Goal: Obtain resource: Obtain resource

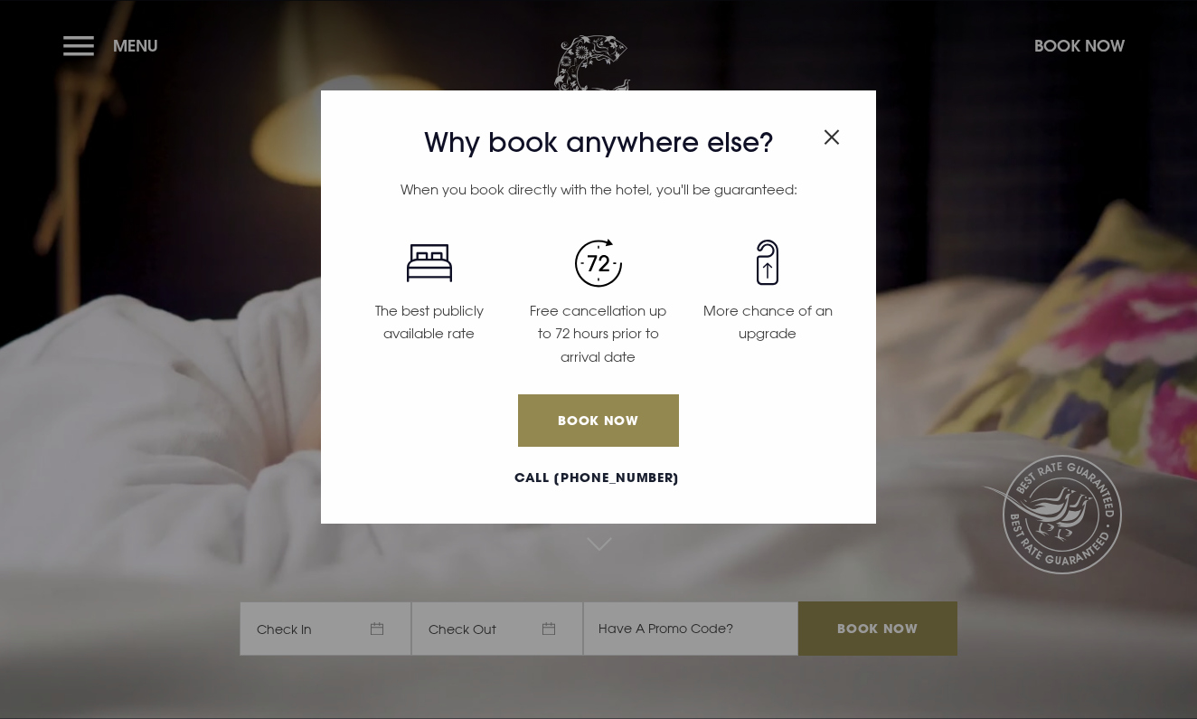
click at [833, 133] on img "Close modal" at bounding box center [832, 136] width 16 height 15
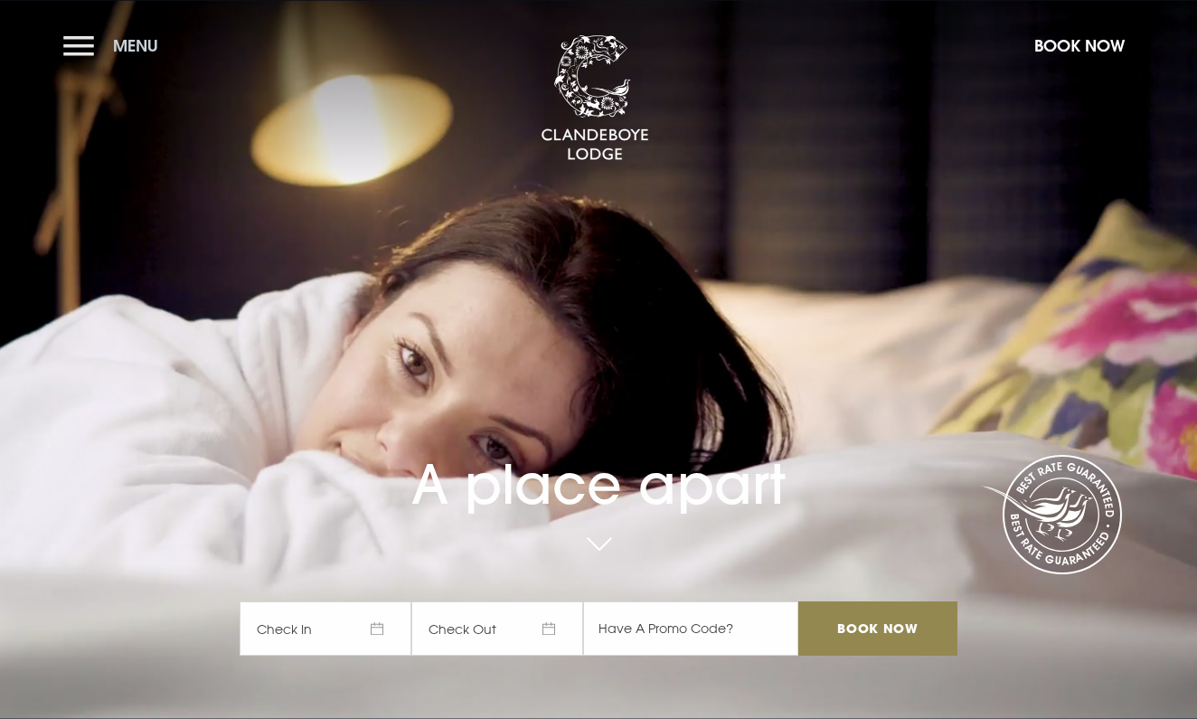
click at [76, 50] on button "Menu" at bounding box center [115, 45] width 104 height 39
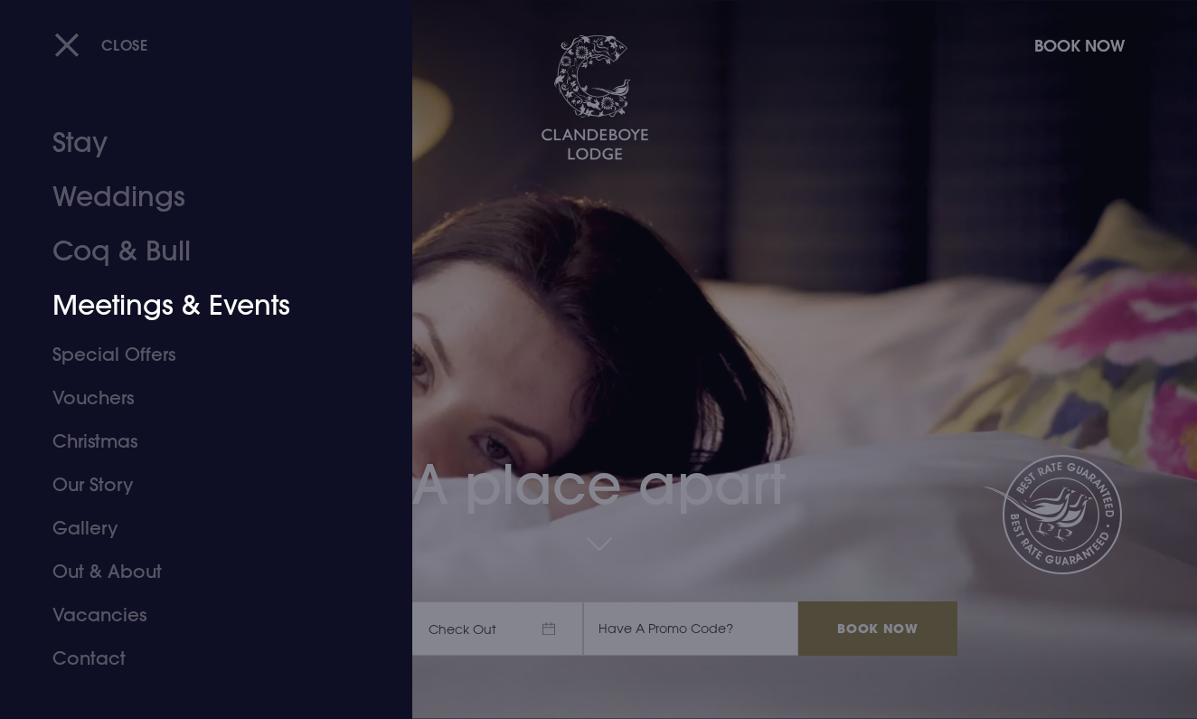
click at [151, 301] on link "Meetings & Events" at bounding box center [193, 305] width 283 height 54
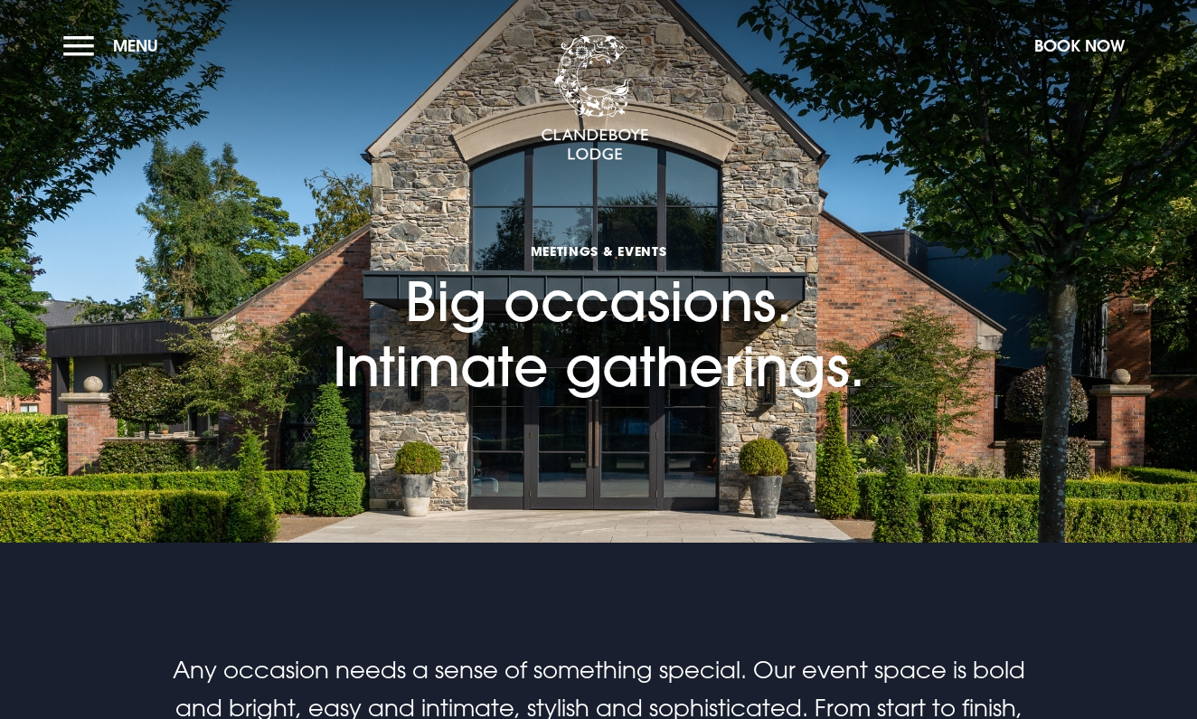
checkbox input "true"
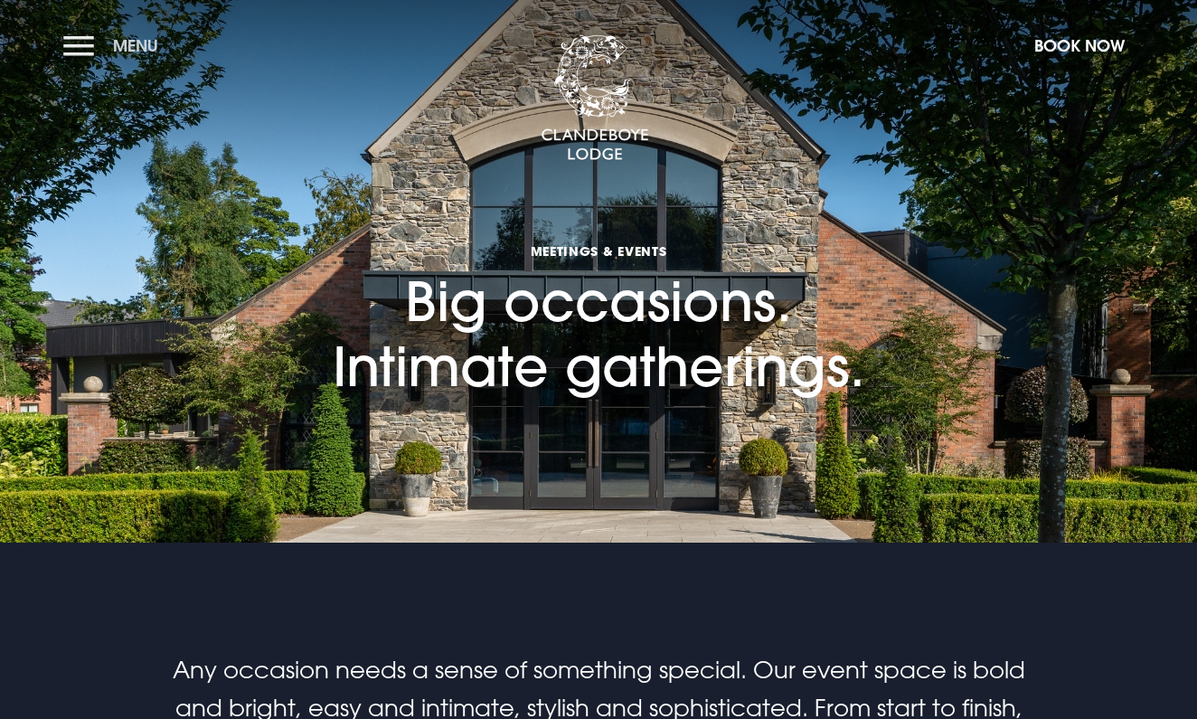
click at [96, 51] on button "Menu" at bounding box center [115, 45] width 104 height 39
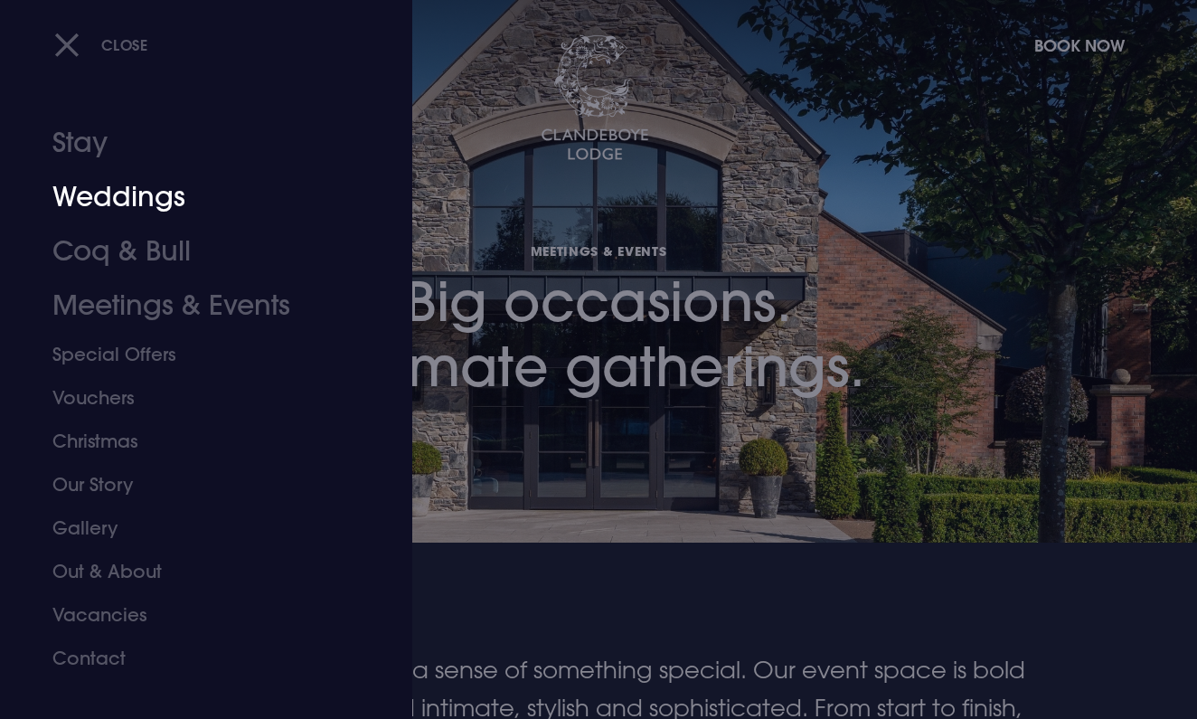
click at [97, 197] on link "Weddings" at bounding box center [193, 197] width 283 height 54
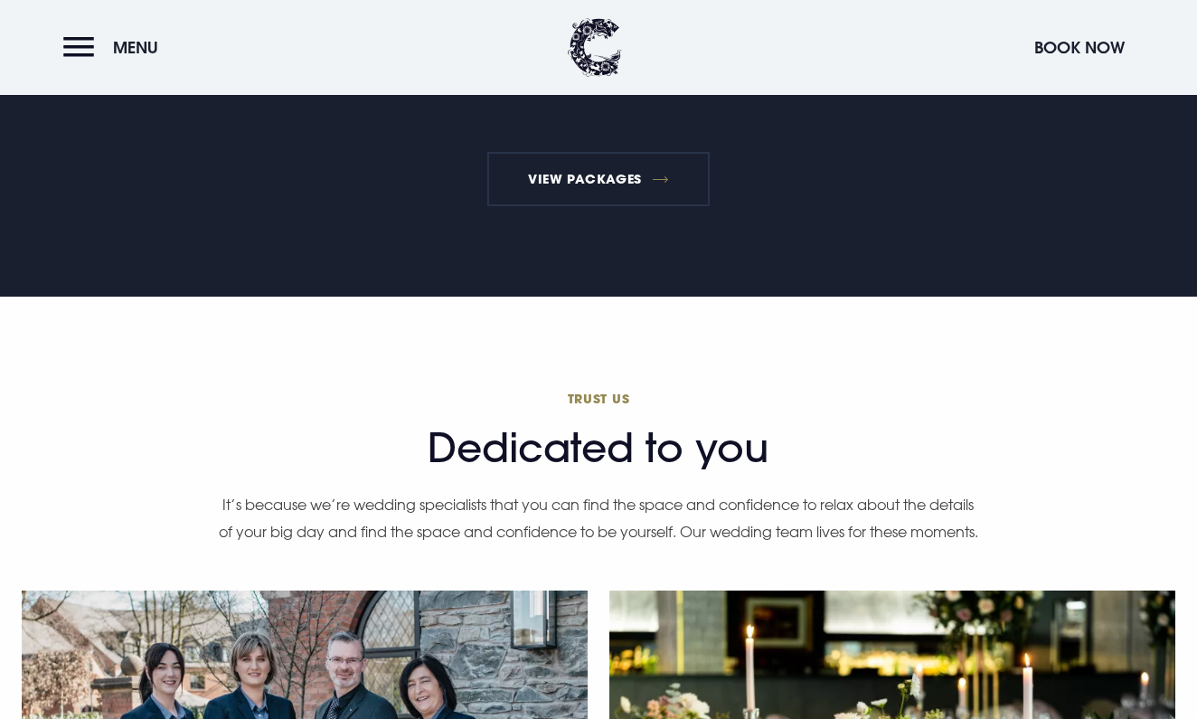
scroll to position [3167, 0]
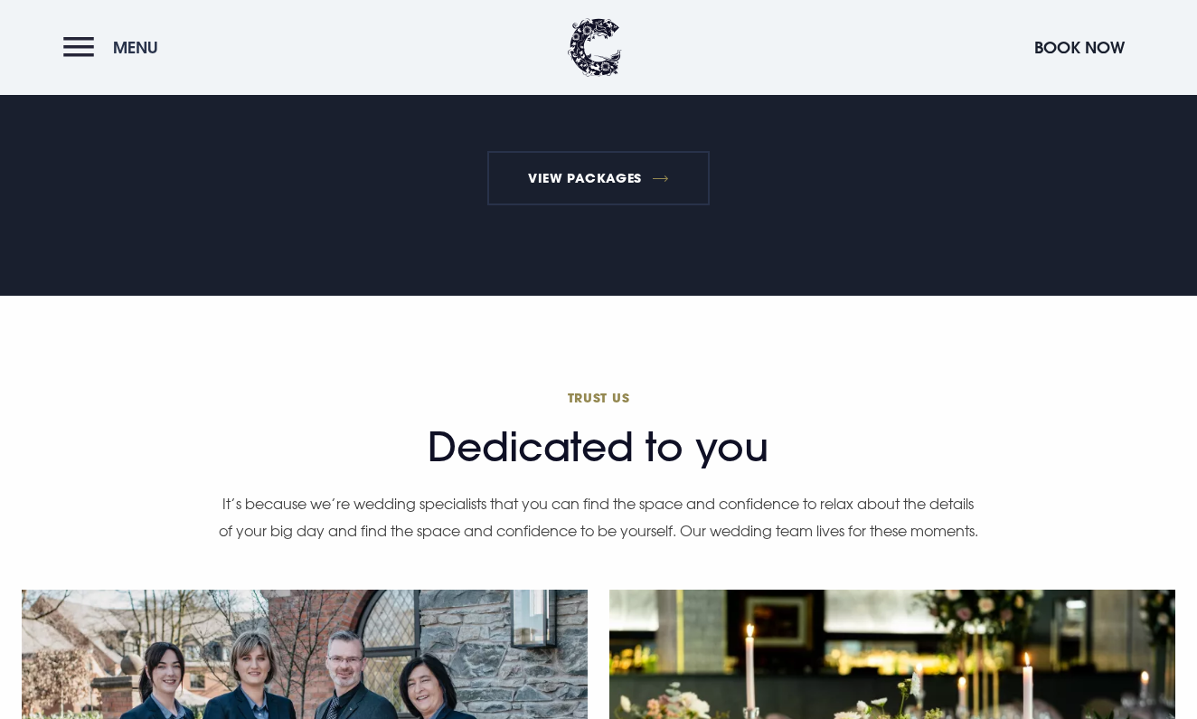
click at [90, 58] on button "Menu" at bounding box center [115, 47] width 104 height 39
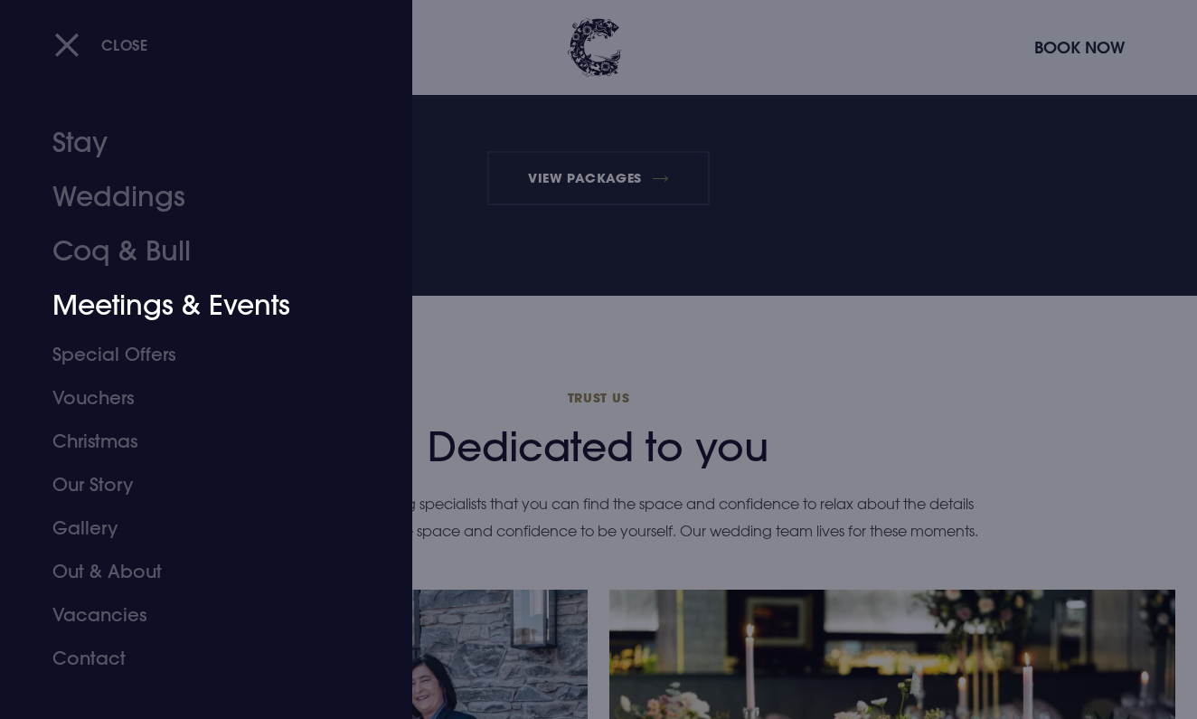
click at [146, 295] on link "Meetings & Events" at bounding box center [193, 305] width 283 height 54
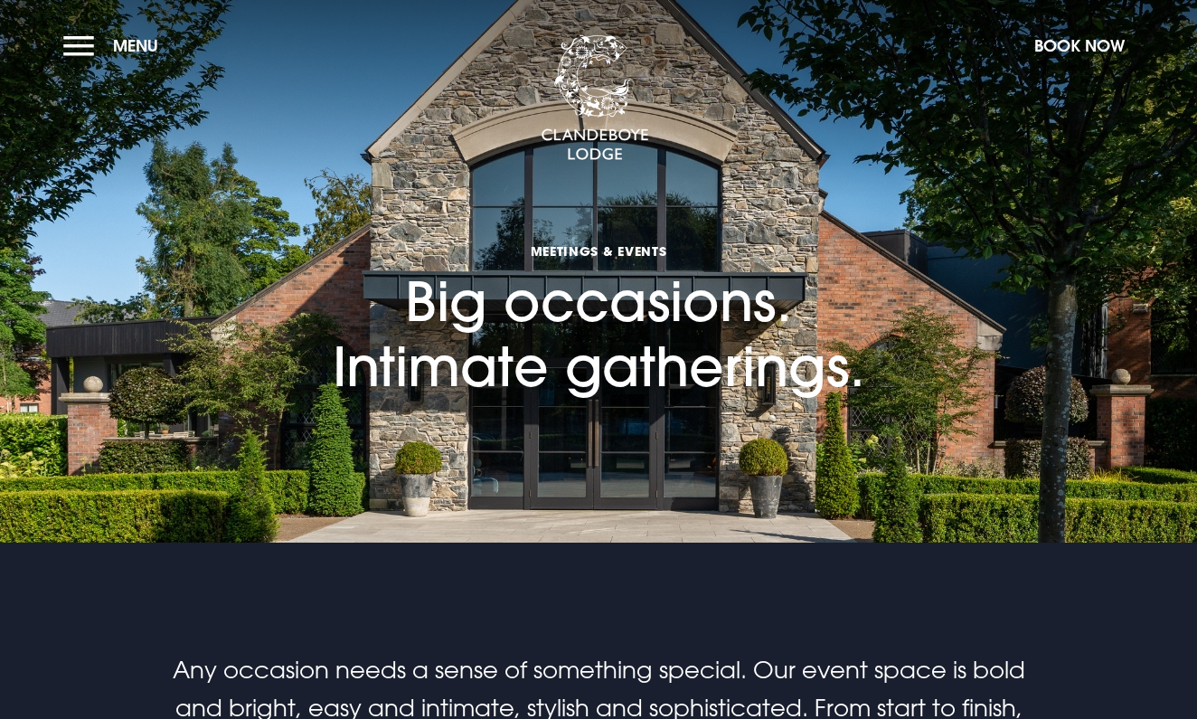
checkbox input "true"
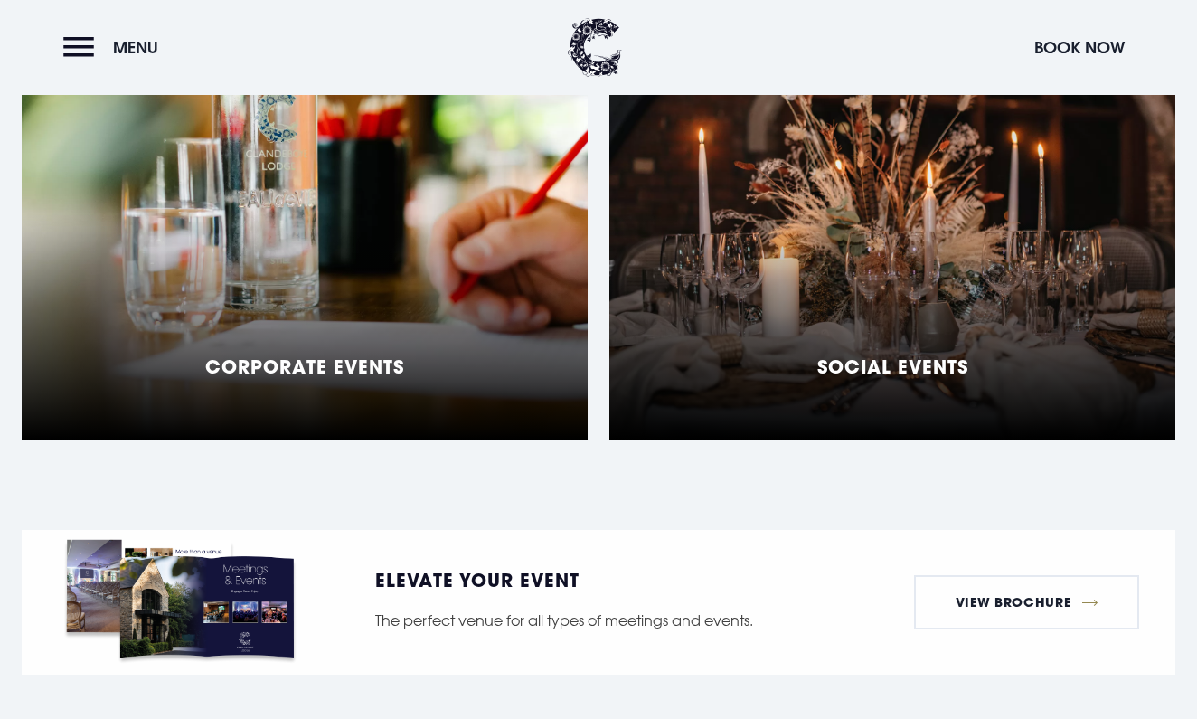
scroll to position [1604, 0]
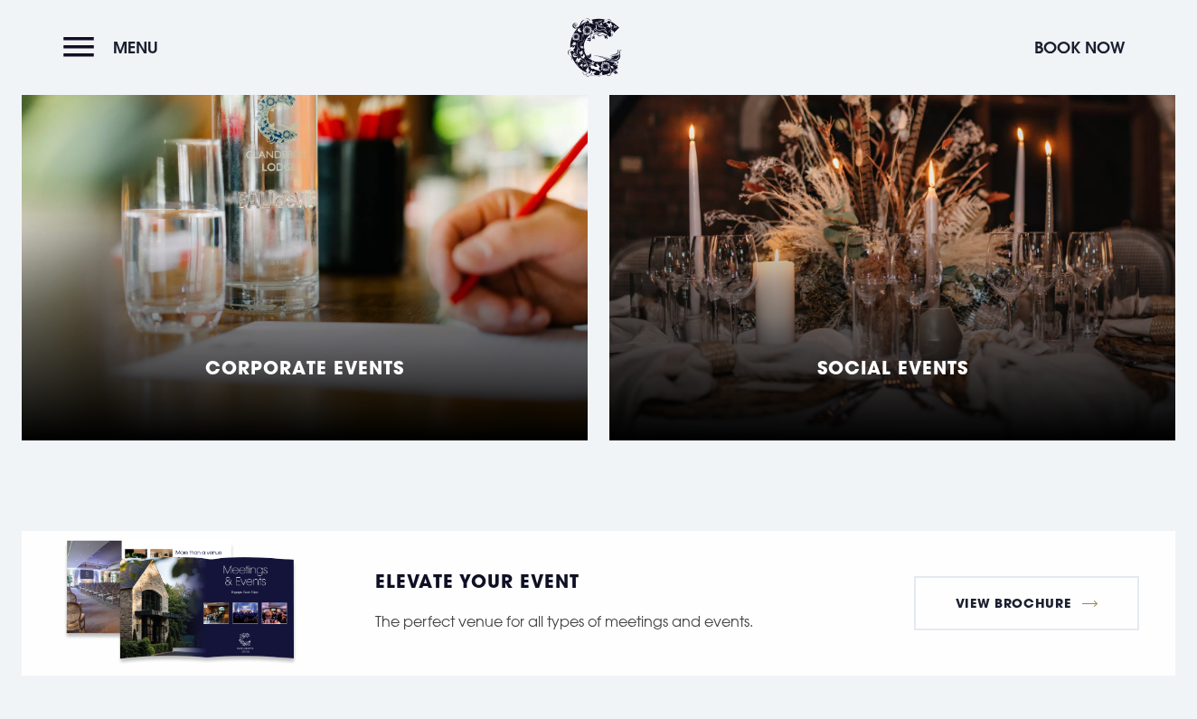
click at [917, 356] on h5 "Social Events" at bounding box center [892, 367] width 151 height 22
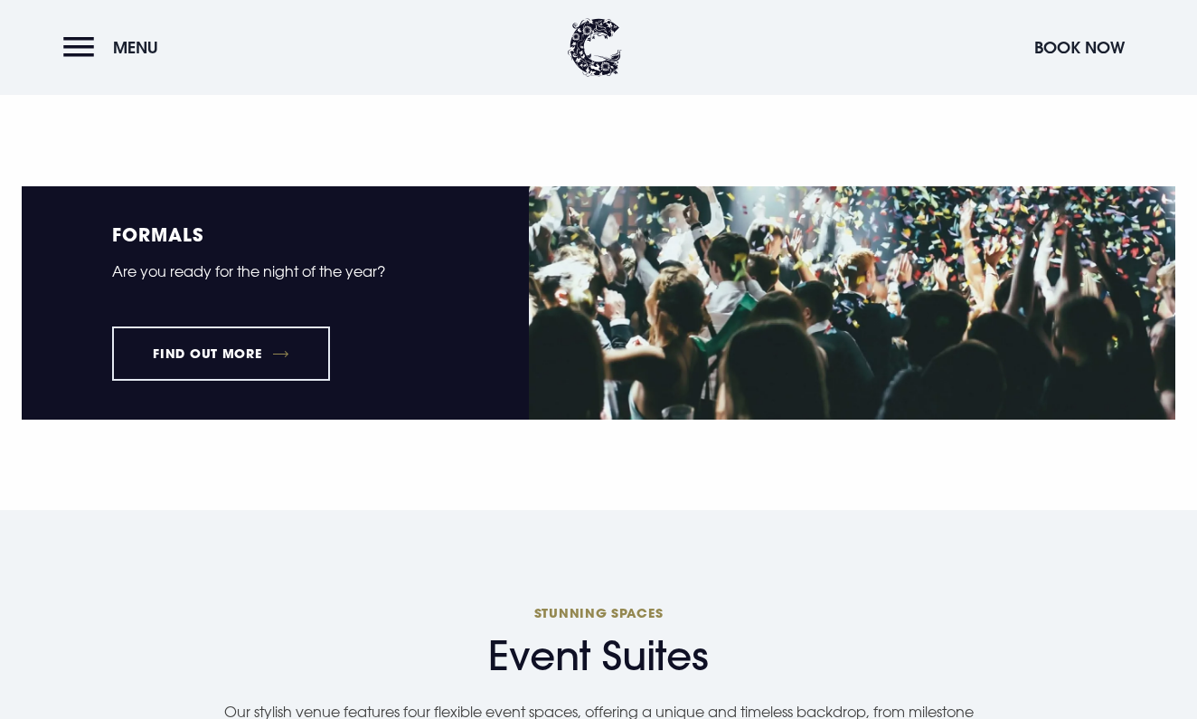
scroll to position [2287, 0]
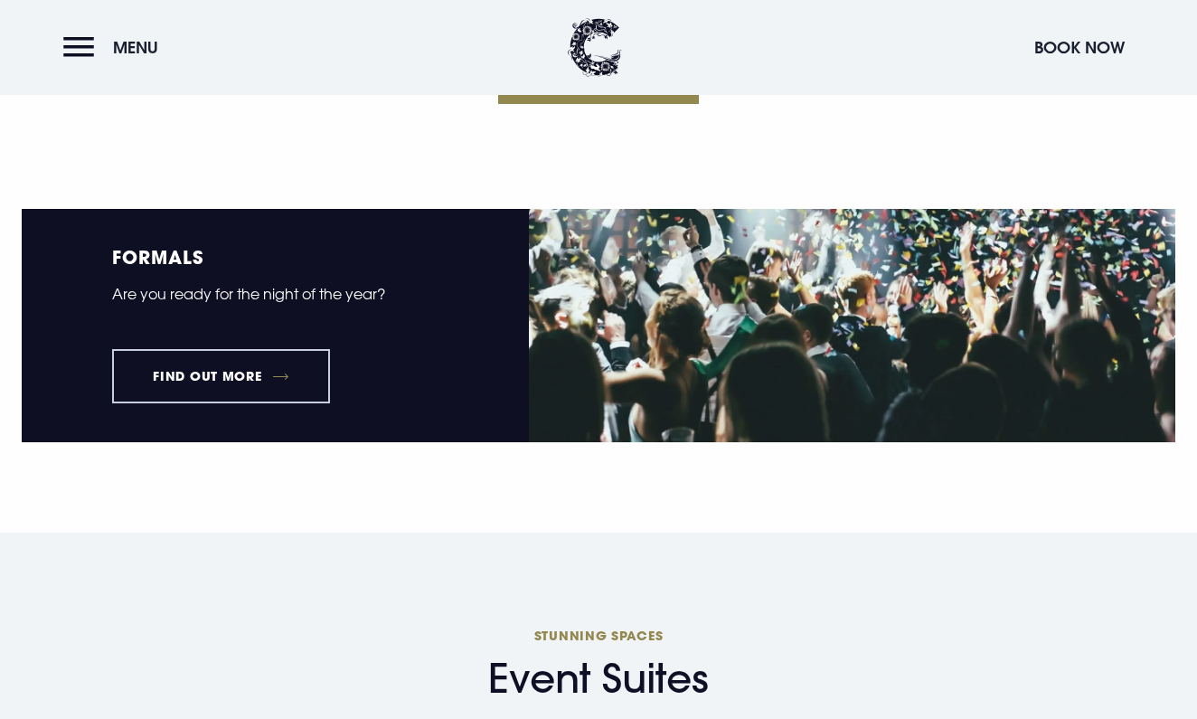
click at [246, 381] on link "Find out more" at bounding box center [221, 376] width 218 height 54
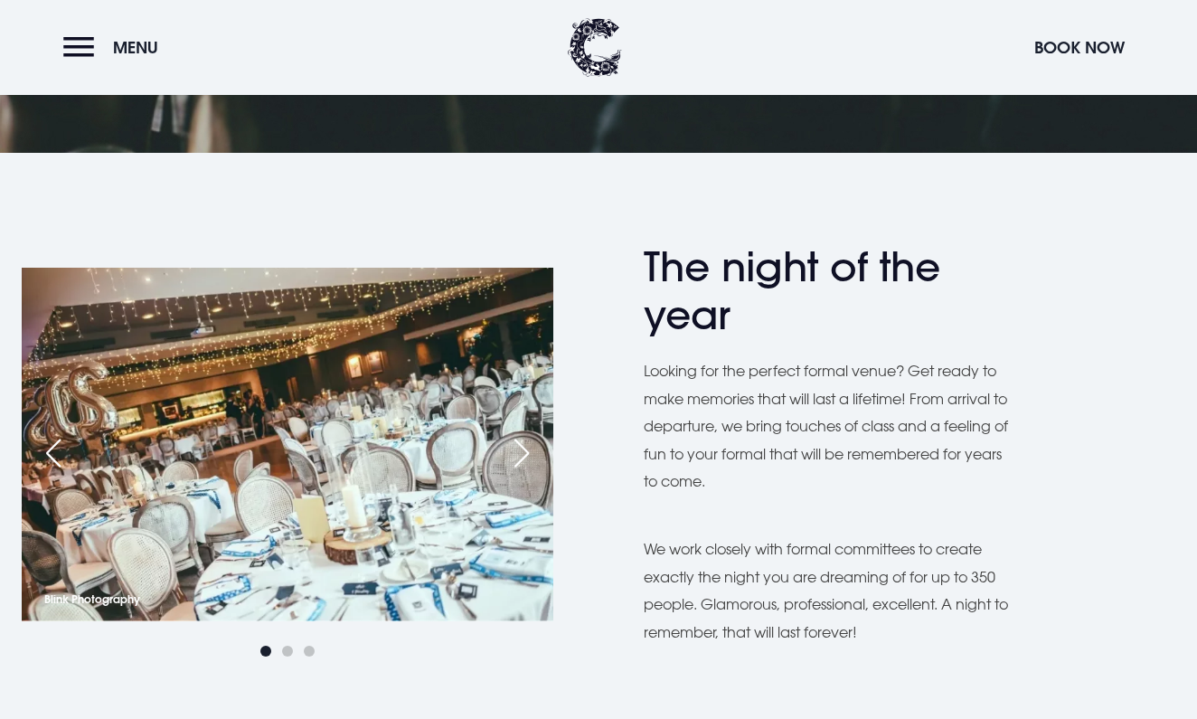
scroll to position [406, 0]
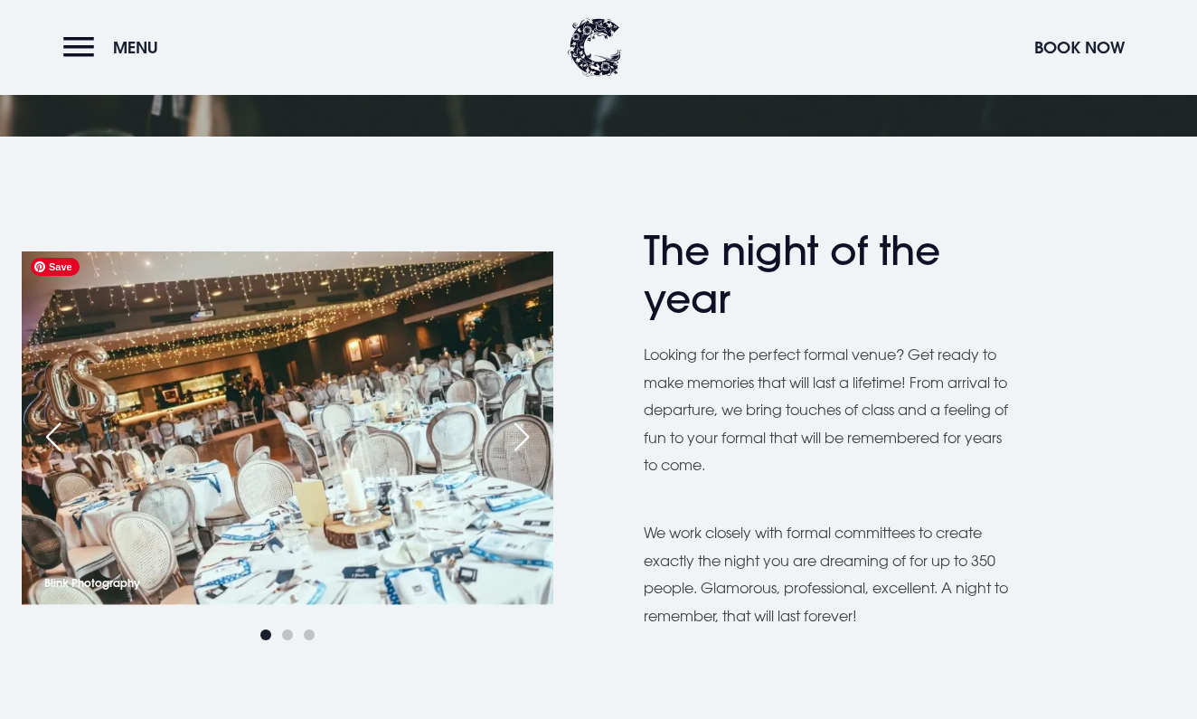
click at [394, 509] on img at bounding box center [288, 428] width 532 height 354
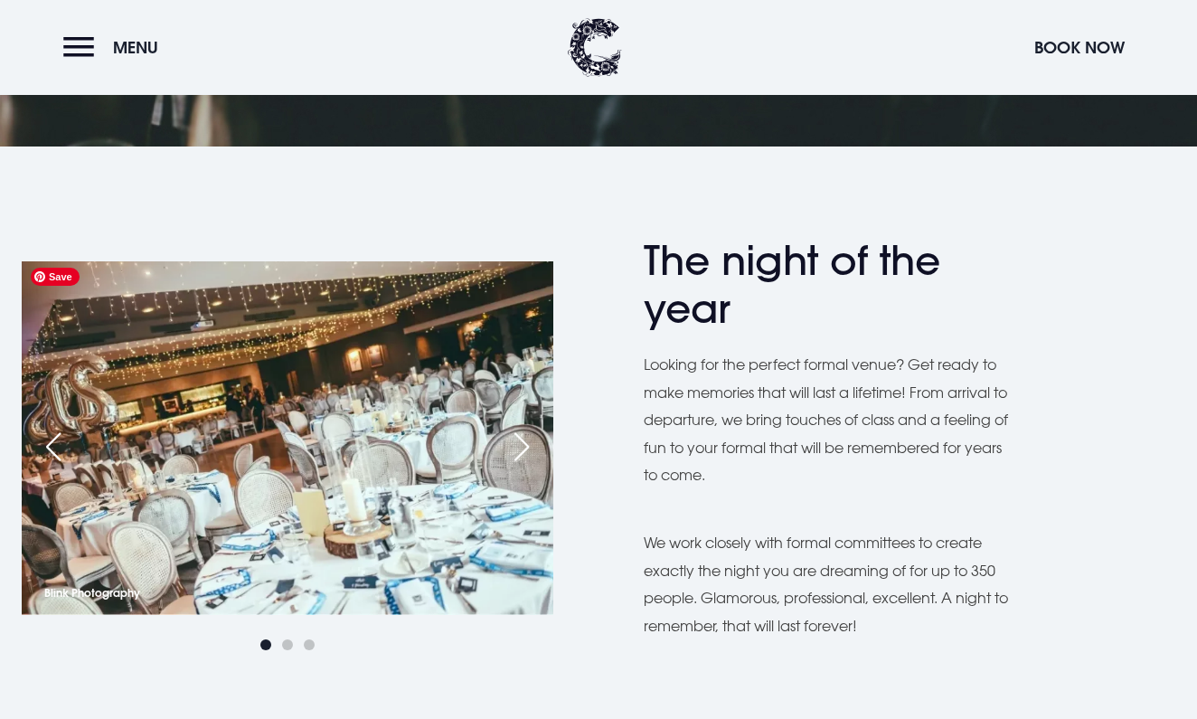
click at [394, 509] on img at bounding box center [288, 438] width 532 height 354
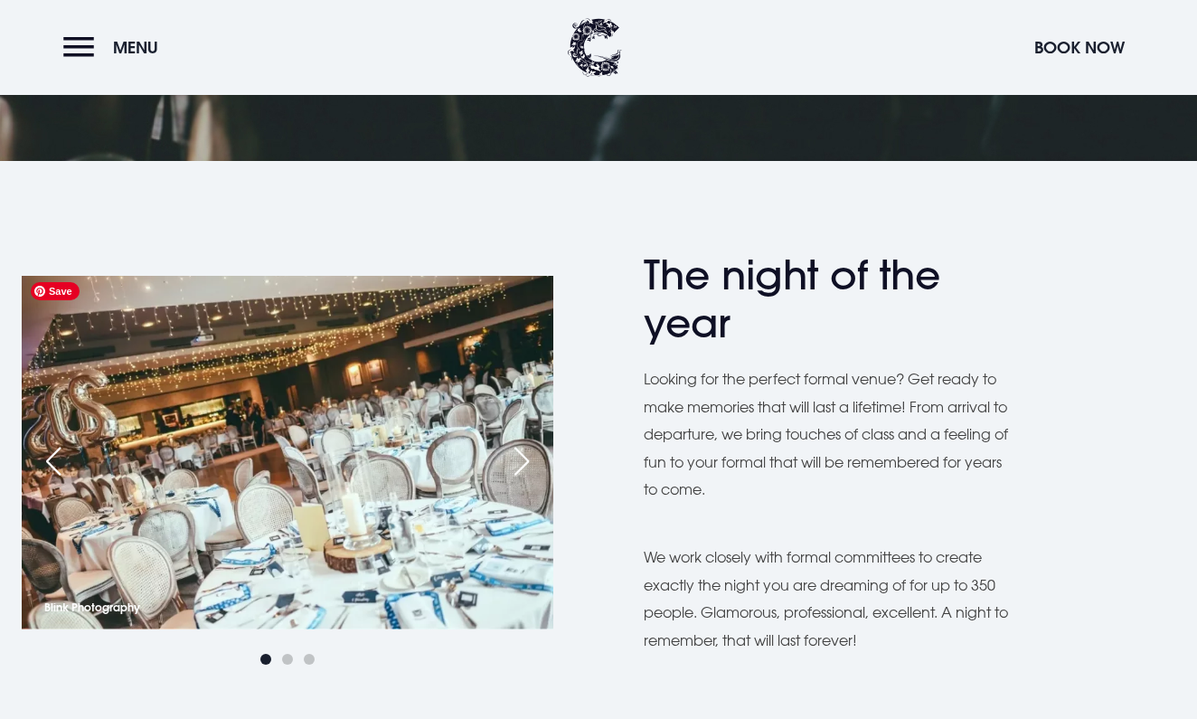
scroll to position [381, 0]
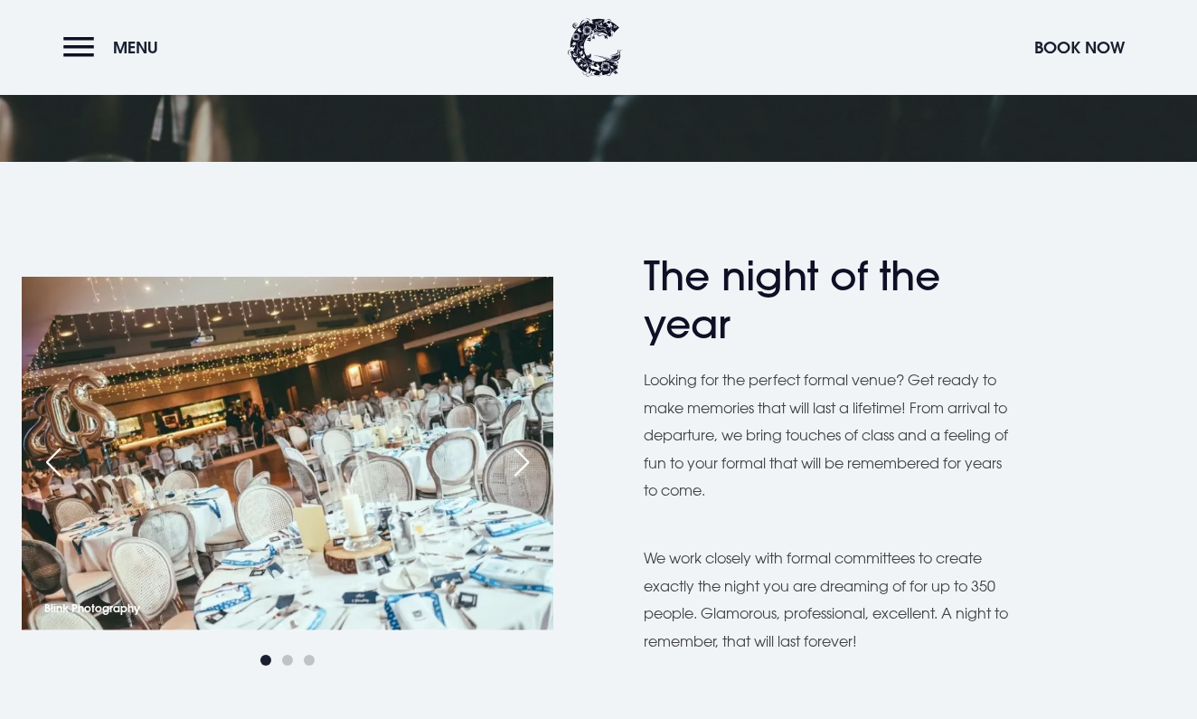
click at [516, 462] on div "Next slide" at bounding box center [521, 462] width 45 height 40
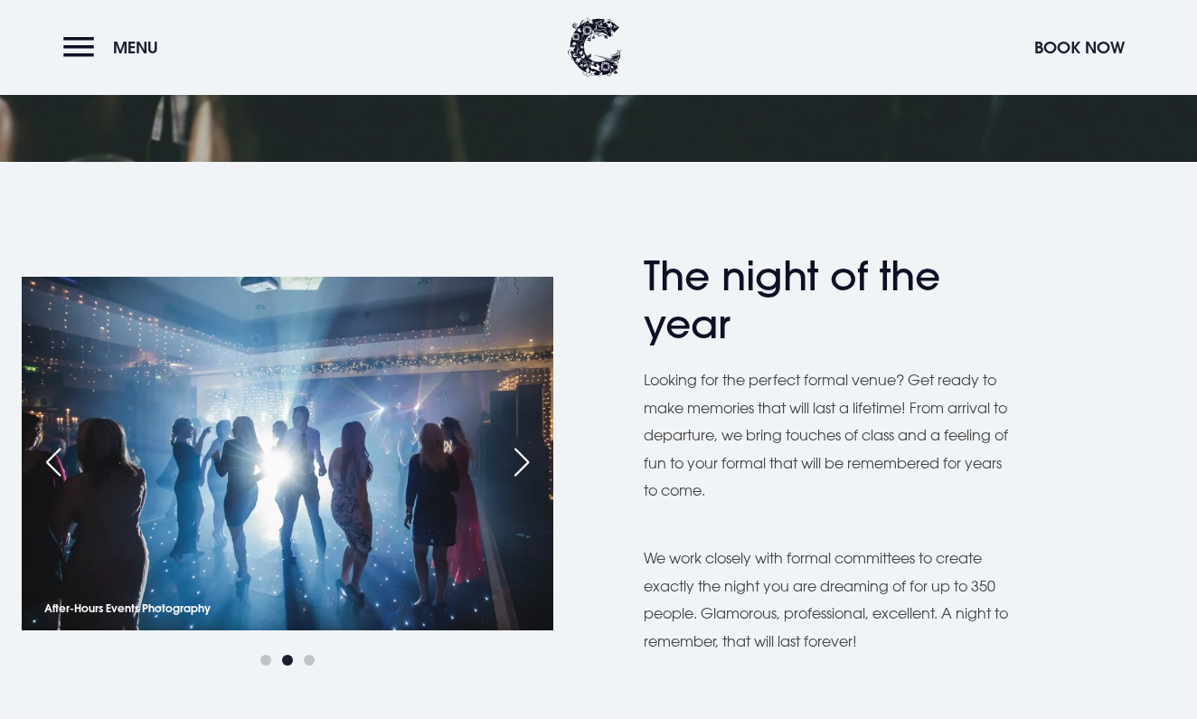
click at [516, 462] on div "Next slide" at bounding box center [521, 462] width 45 height 40
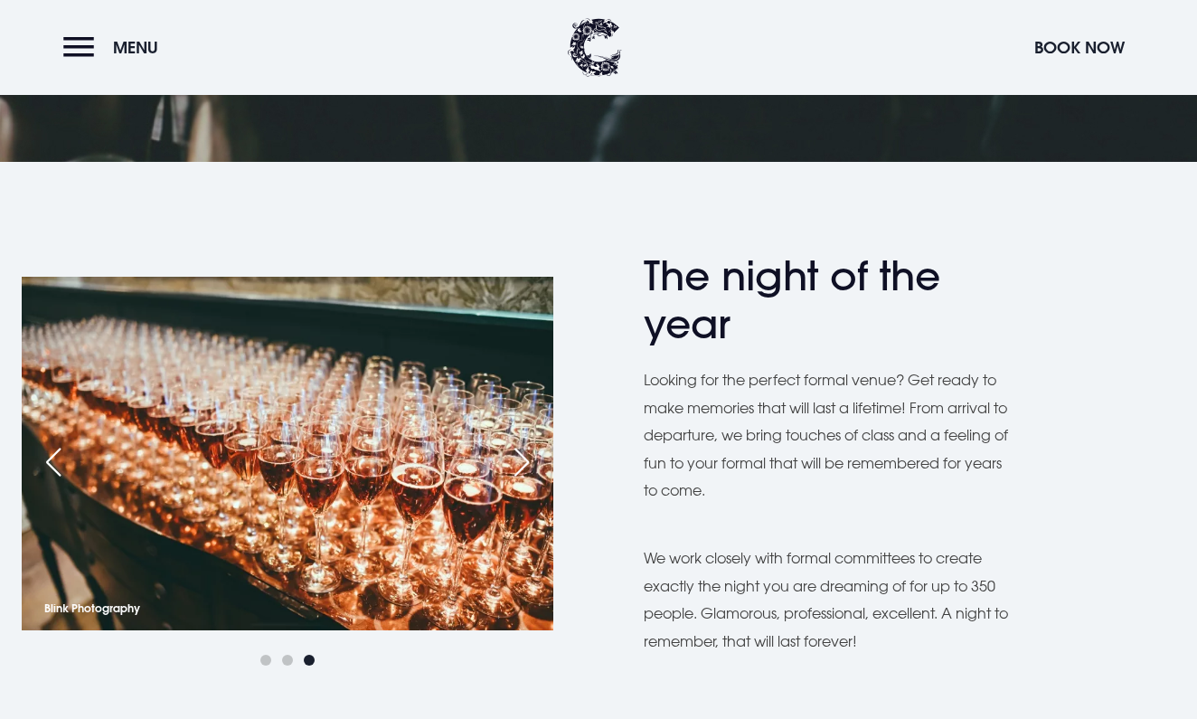
click at [516, 462] on div "Next slide" at bounding box center [521, 462] width 45 height 40
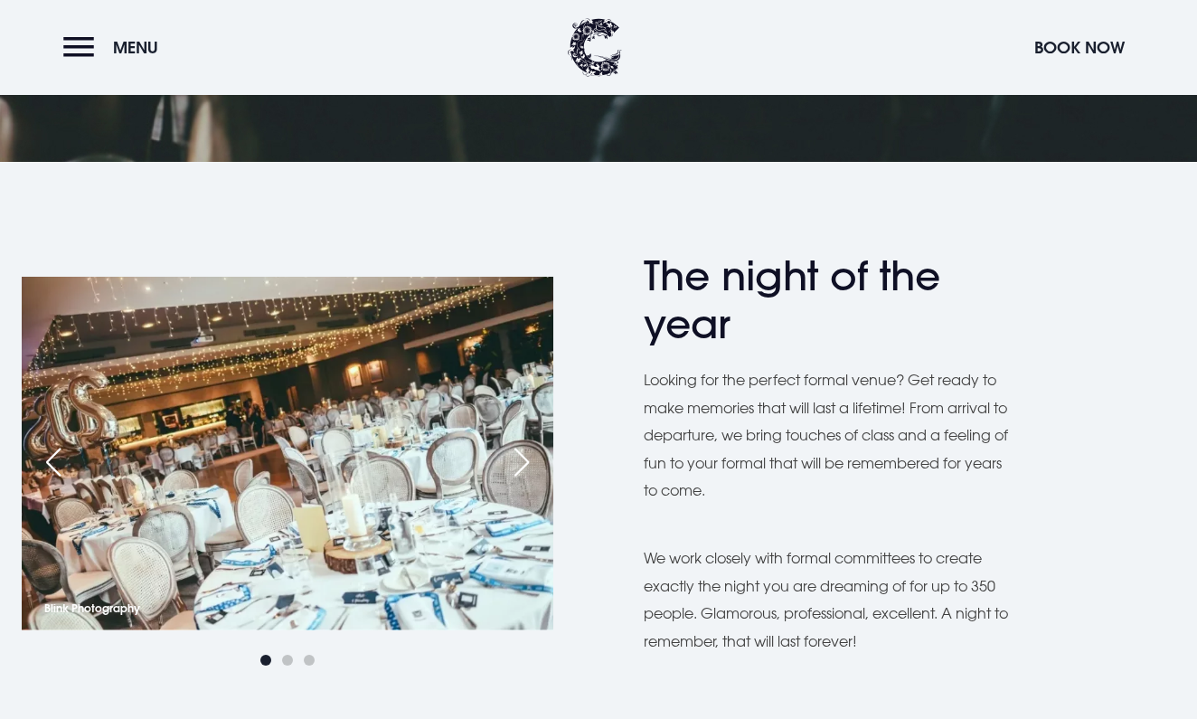
click at [516, 462] on div "Next slide" at bounding box center [521, 462] width 45 height 40
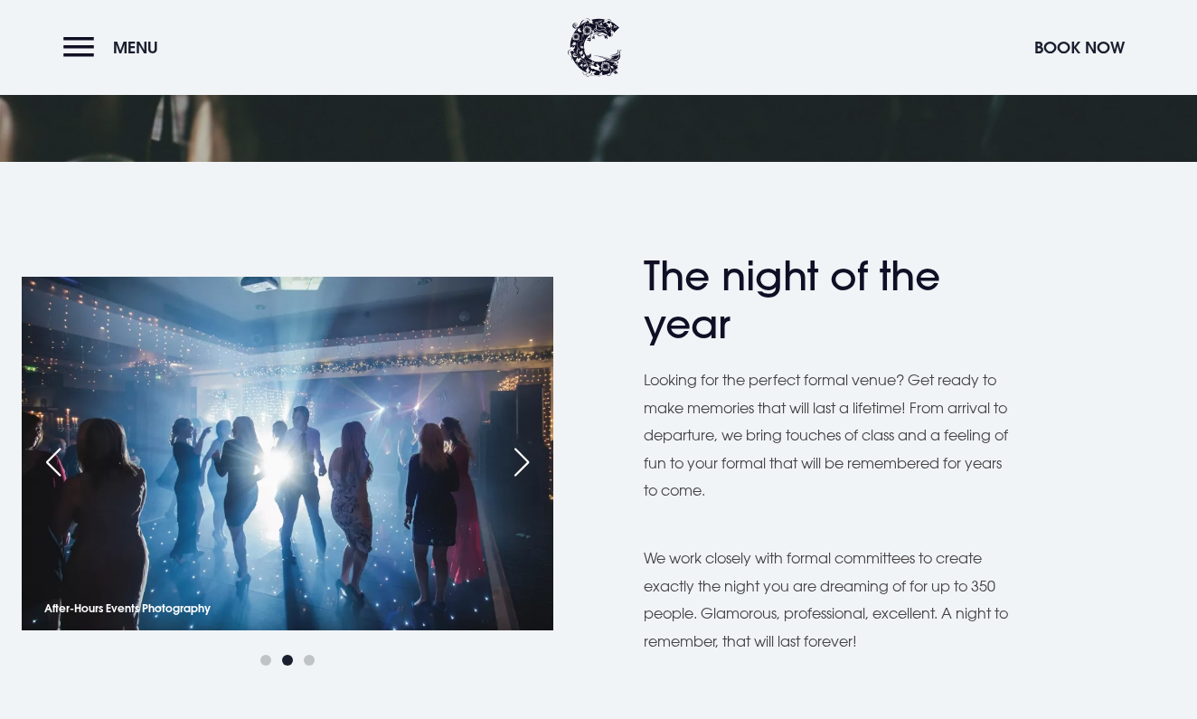
click at [516, 462] on div "Next slide" at bounding box center [521, 462] width 45 height 40
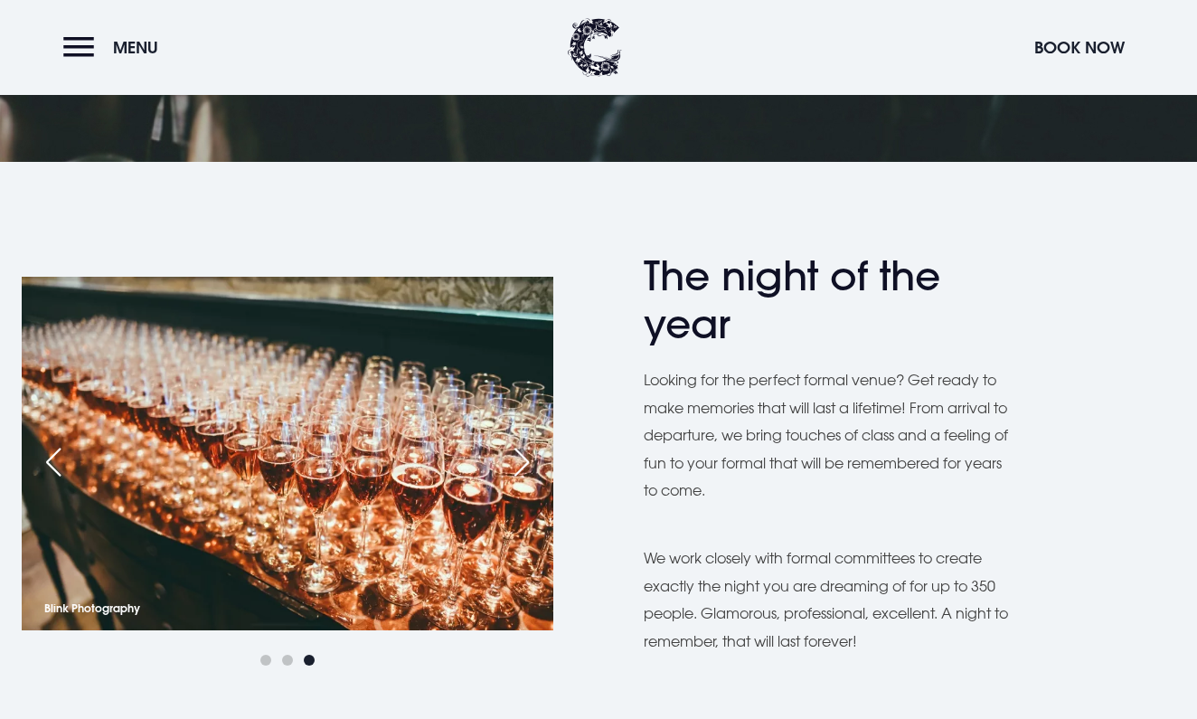
click at [516, 462] on div "Next slide" at bounding box center [521, 462] width 45 height 40
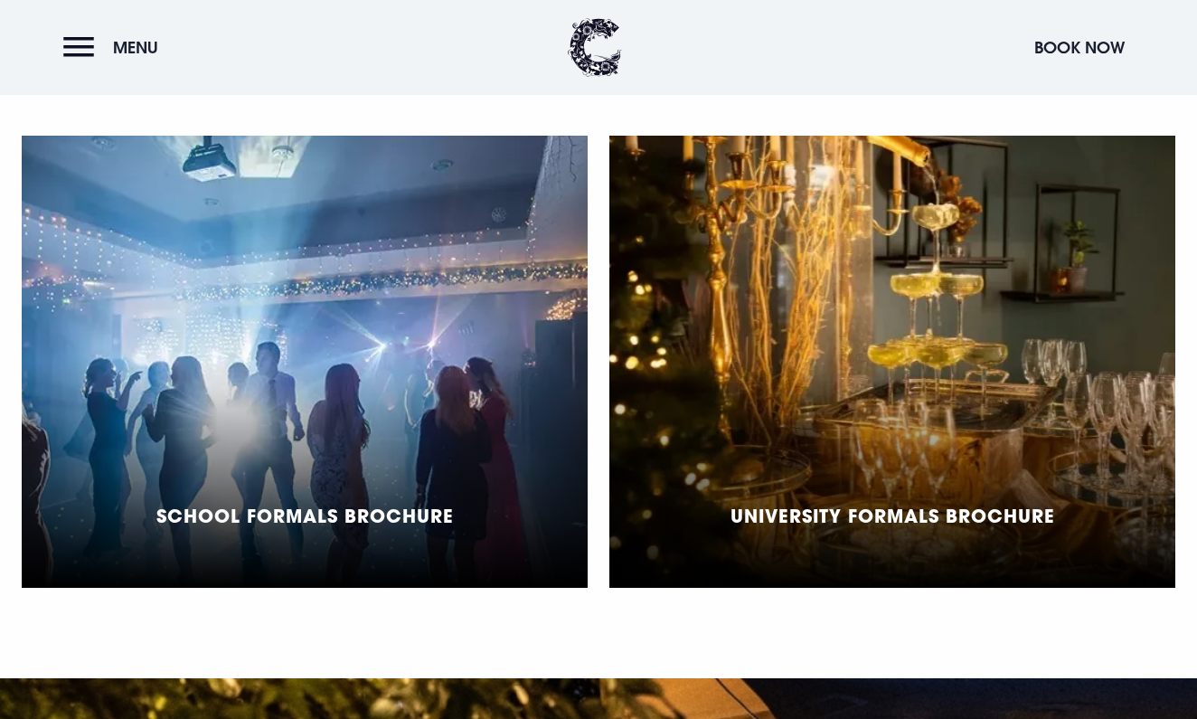
scroll to position [1351, 0]
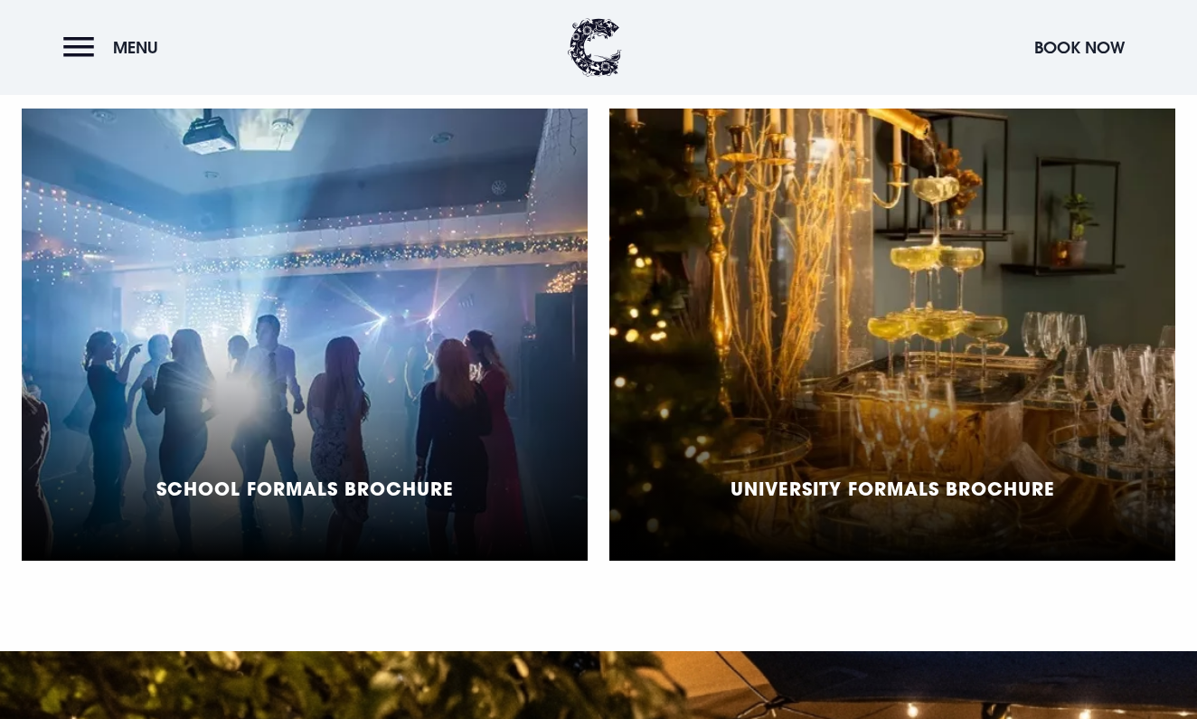
click at [335, 440] on div "School Formals Brochure" at bounding box center [305, 334] width 566 height 452
